Goal: Task Accomplishment & Management: Use online tool/utility

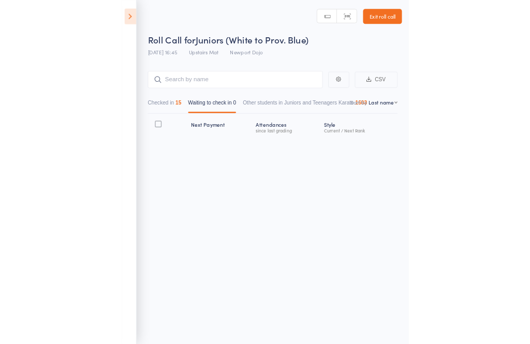
scroll to position [7, 0]
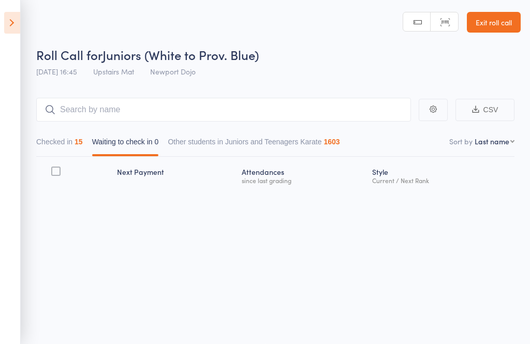
click at [10, 41] on aside "Events for [DATE] [DATE] [DATE] Sun Mon Tue Wed Thu Fri Sat 31 27 28 29 30 31 0…" at bounding box center [10, 172] width 21 height 344
click at [8, 33] on icon at bounding box center [12, 23] width 16 height 22
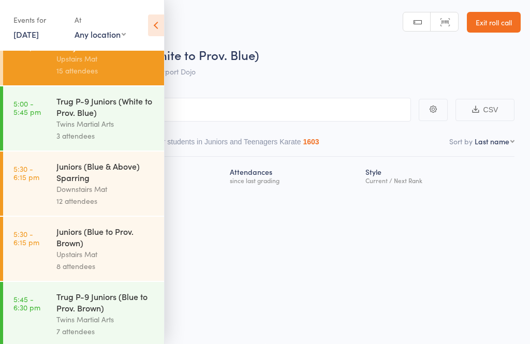
scroll to position [200, 0]
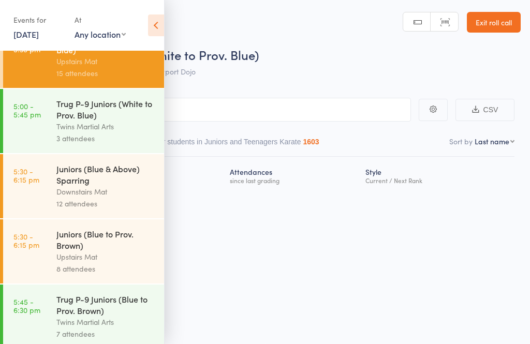
click at [51, 260] on link "5:30 - 6:15 pm Juniors (Blue to Prov. [PERSON_NAME]) Upstairs Mat 8 attendees" at bounding box center [83, 252] width 161 height 64
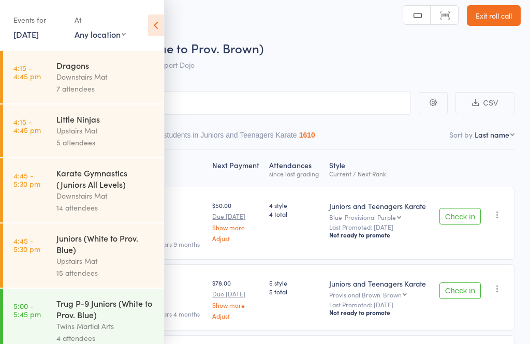
click at [166, 40] on span "Juniors (Blue to Prov. Brown)" at bounding box center [183, 47] width 161 height 17
click at [157, 27] on icon at bounding box center [156, 26] width 16 height 22
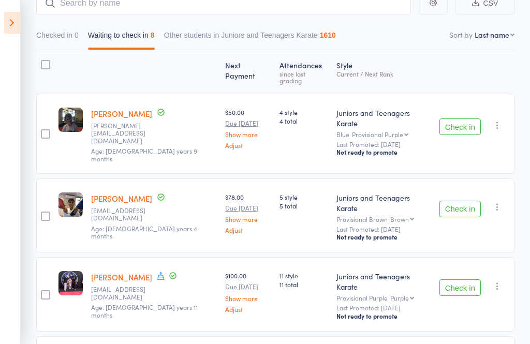
scroll to position [107, 0]
click at [397, 119] on button "Check in" at bounding box center [460, 127] width 41 height 17
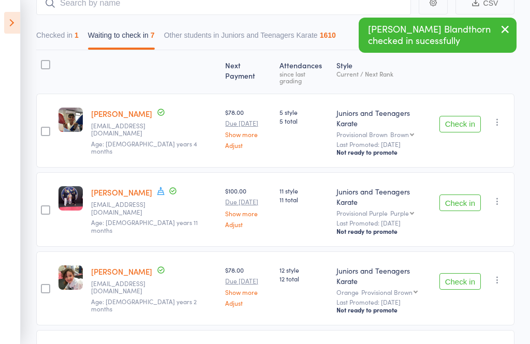
click at [397, 116] on button "Check in" at bounding box center [460, 124] width 41 height 17
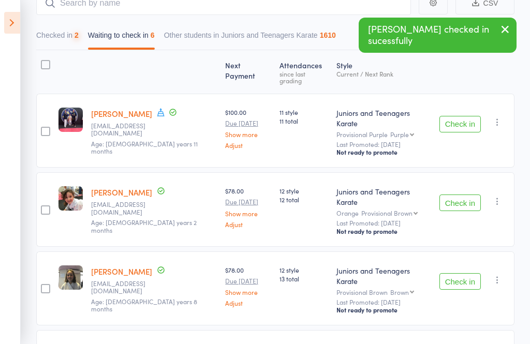
click at [397, 116] on button "Check in" at bounding box center [460, 124] width 41 height 17
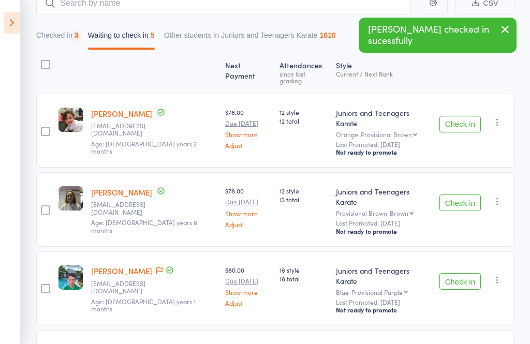
click at [397, 116] on button "Check in" at bounding box center [460, 124] width 41 height 17
click at [397, 195] on button "Check in" at bounding box center [460, 203] width 41 height 17
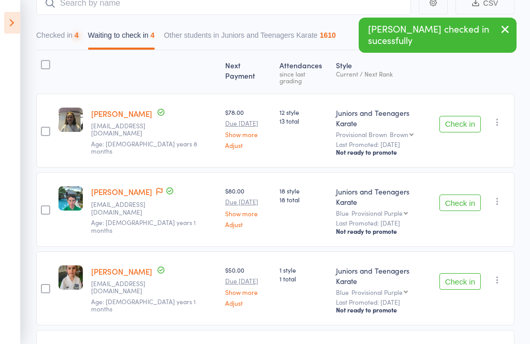
click at [397, 116] on button "Check in" at bounding box center [460, 124] width 41 height 17
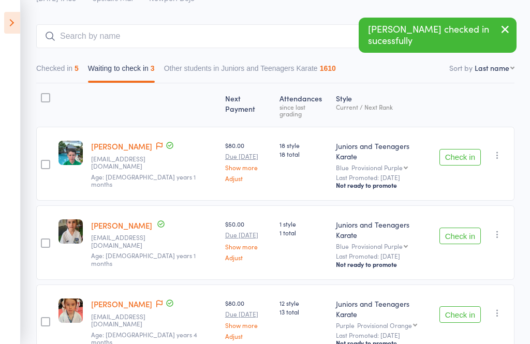
click at [397, 149] on button "Check in" at bounding box center [460, 157] width 41 height 17
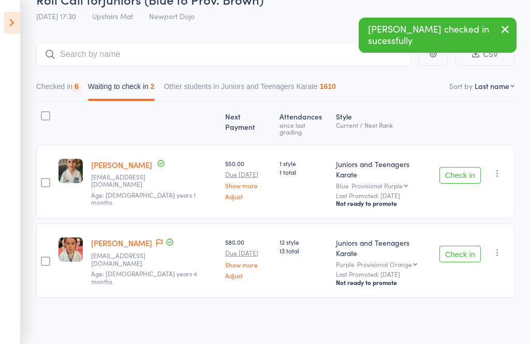
scroll to position [3, 0]
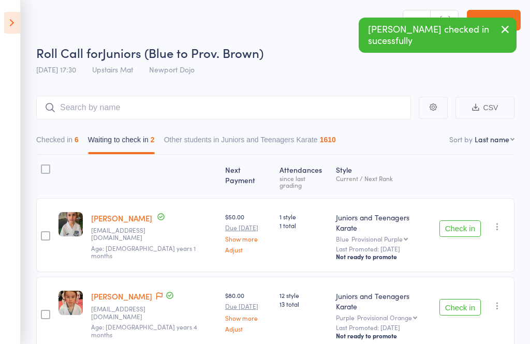
click at [397, 223] on button "Check in" at bounding box center [460, 229] width 41 height 17
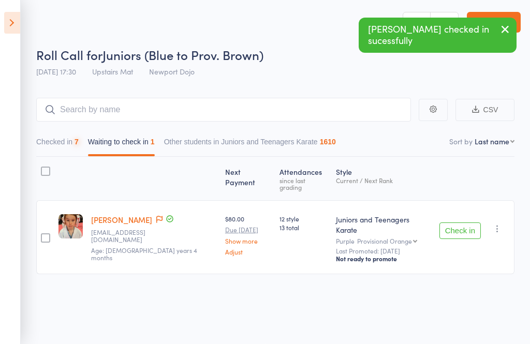
scroll to position [7, 0]
click at [397, 205] on div "Check in Check in Promote Send message Add Note Add Task Add Flag Remove Mark a…" at bounding box center [475, 237] width 79 height 74
click at [397, 223] on button "Check in" at bounding box center [460, 231] width 41 height 17
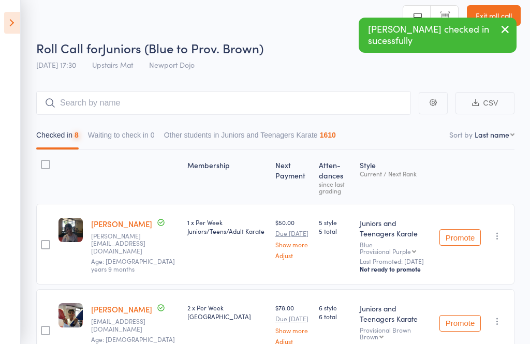
click at [397, 212] on div "Promote Undo check-in Promote Send message Add Note Add Task Add Flag Remove Ma…" at bounding box center [475, 244] width 79 height 81
click at [195, 93] on input "search" at bounding box center [223, 103] width 375 height 24
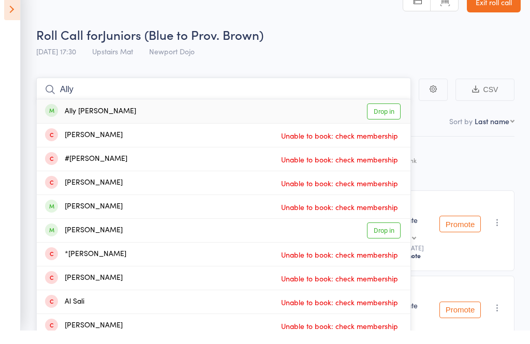
type input "Ally"
click at [377, 117] on link "Drop in" at bounding box center [384, 125] width 34 height 16
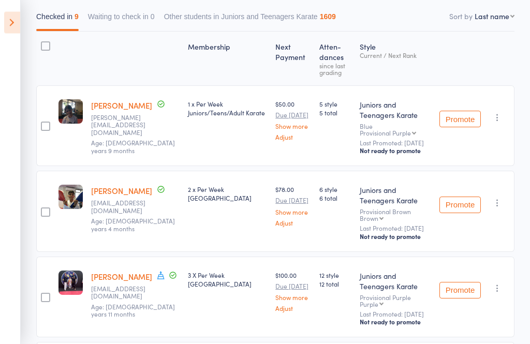
scroll to position [126, 0]
